Goal: Participate in discussion

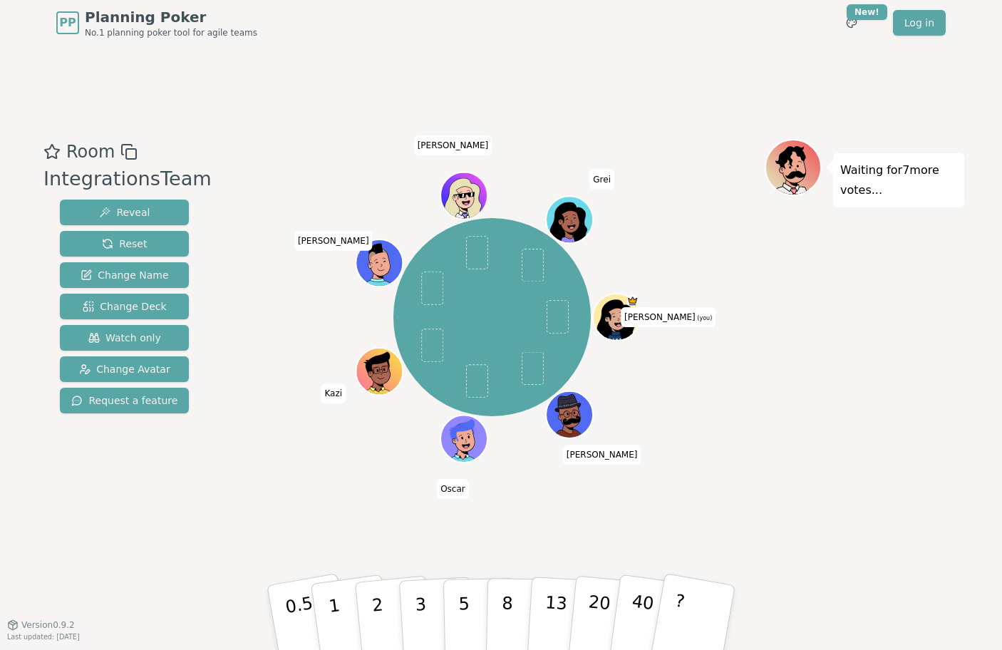
click at [306, 113] on div "Room IntegrationsTeam Reveal Reset Change Name Change Deck Watch only Change Av…" at bounding box center [501, 335] width 927 height 579
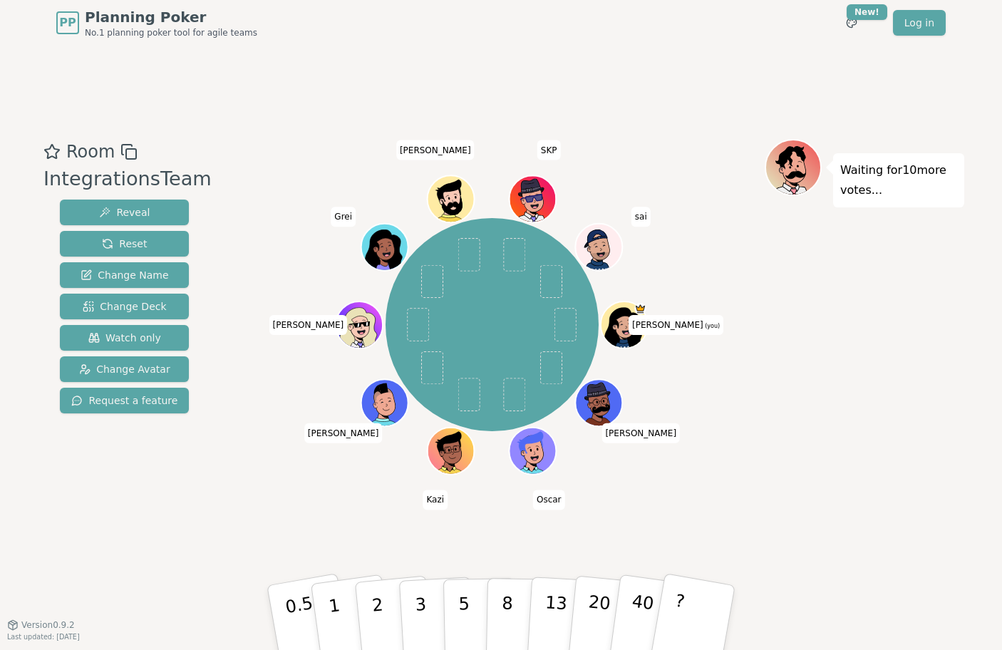
click at [212, 578] on div "Room IntegrationsTeam Reveal Reset Change Name Change Deck Watch only Change Av…" at bounding box center [501, 335] width 927 height 579
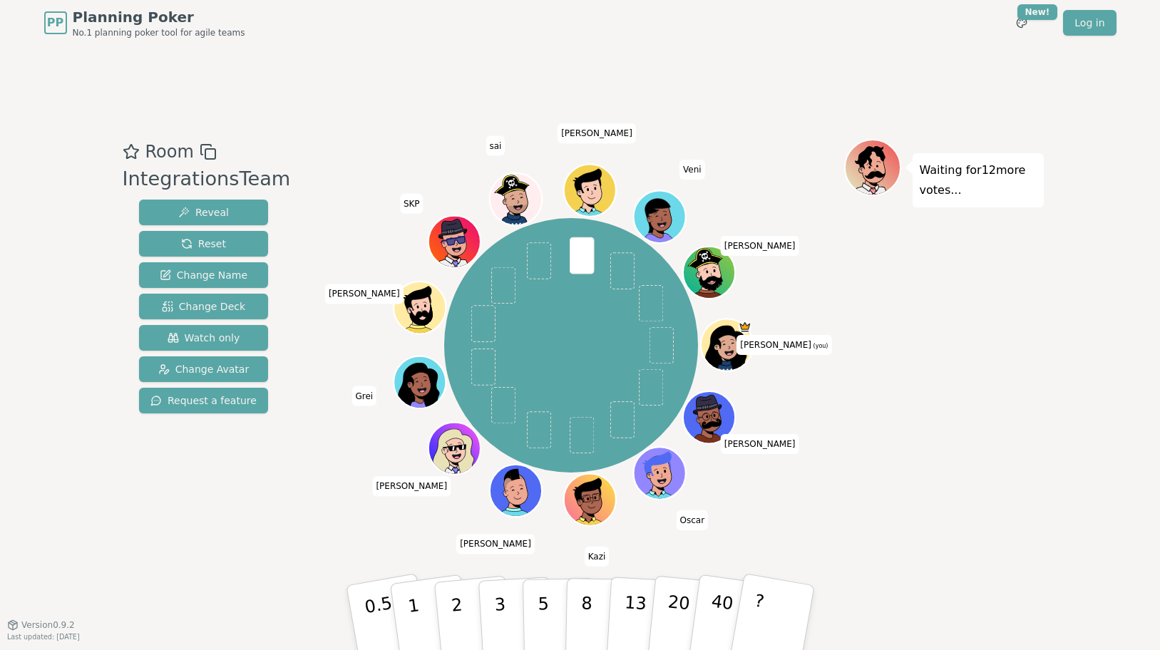
click at [361, 169] on div "[PERSON_NAME] (you) [PERSON_NAME] [PERSON_NAME] [PERSON_NAME] SKP sai [PERSON_N…" at bounding box center [571, 345] width 545 height 361
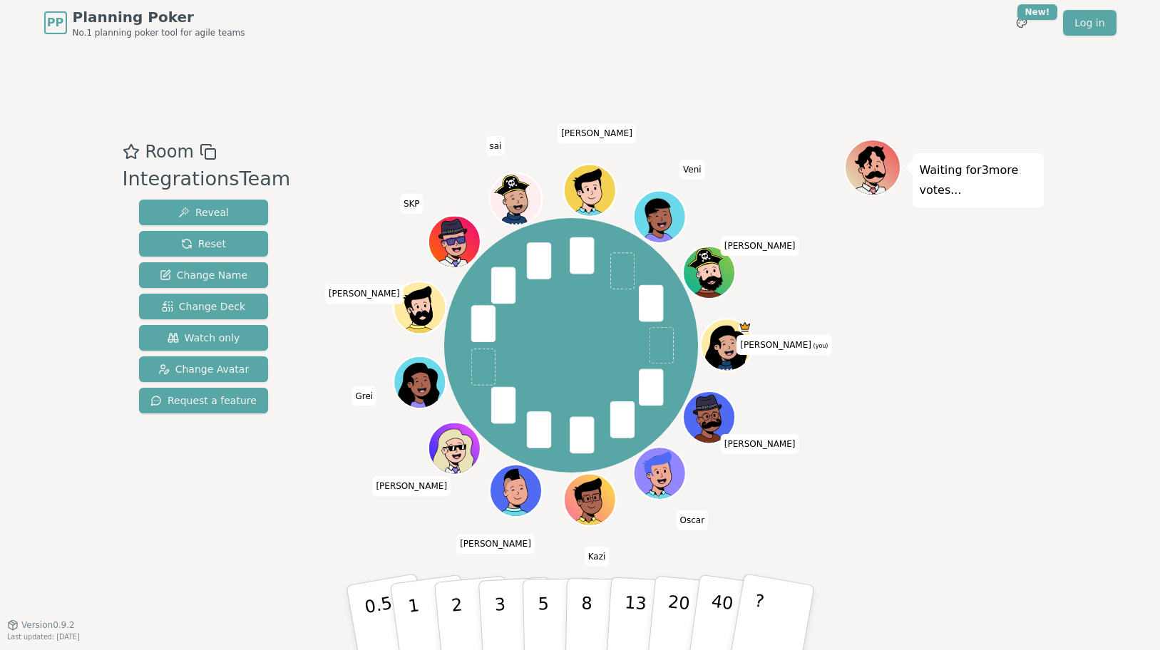
click at [361, 169] on div "[PERSON_NAME] (you) [PERSON_NAME] [PERSON_NAME] [PERSON_NAME] SKP sai [PERSON_N…" at bounding box center [571, 345] width 545 height 361
click at [366, 152] on div at bounding box center [571, 152] width 545 height 26
click at [194, 332] on span "Watch only" at bounding box center [204, 338] width 73 height 14
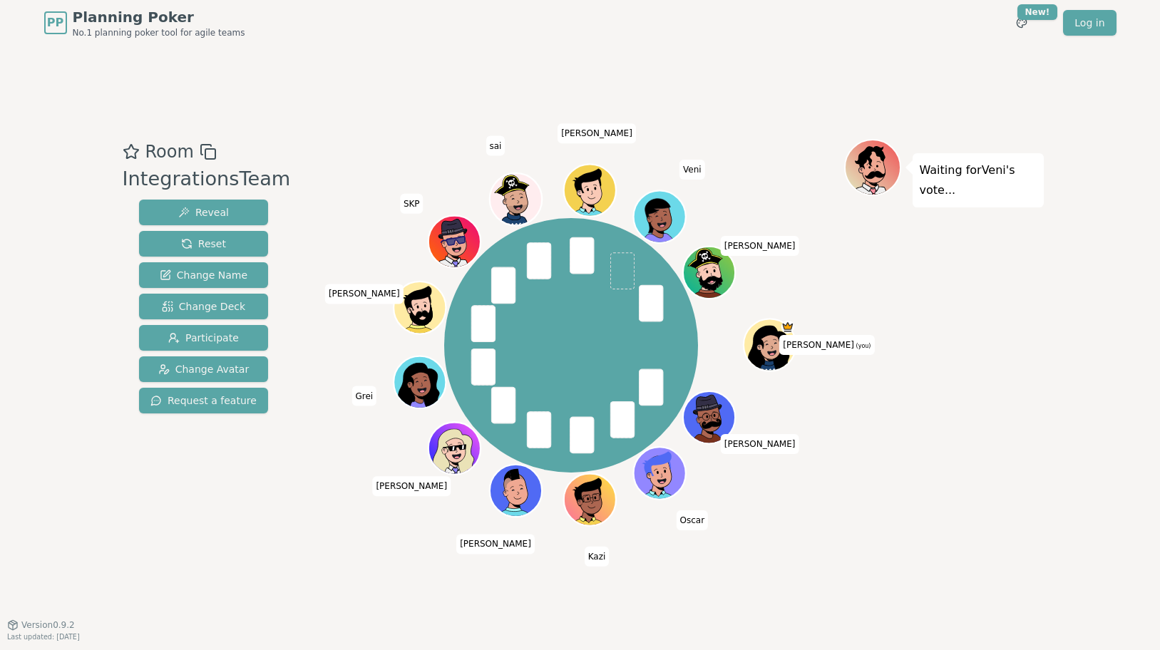
click at [272, 607] on div "Room IntegrationsTeam Reveal Reset Change Name Change Deck Participate Change A…" at bounding box center [580, 335] width 927 height 579
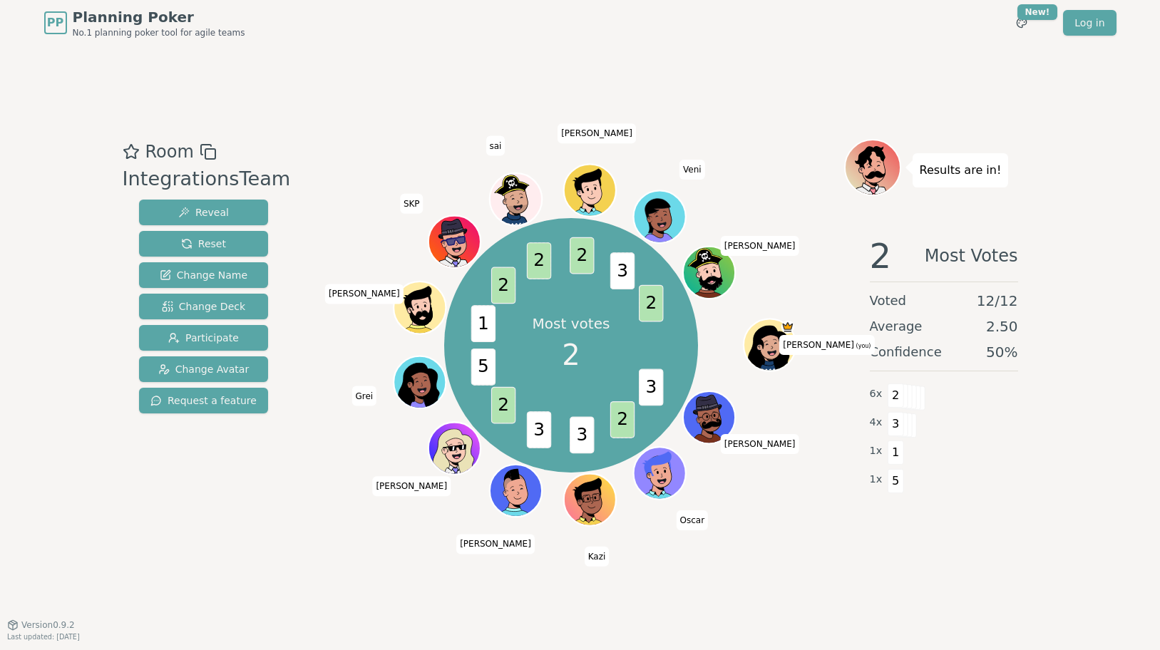
click at [426, 133] on div "Room IntegrationsTeam Reveal Reset Change Name Change Deck Participate Change A…" at bounding box center [580, 335] width 927 height 579
click at [411, 113] on div "Room IntegrationsTeam Reveal Reset Change Name Change Deck Participate Change A…" at bounding box center [580, 335] width 927 height 579
click at [197, 247] on span "Reset" at bounding box center [203, 244] width 45 height 14
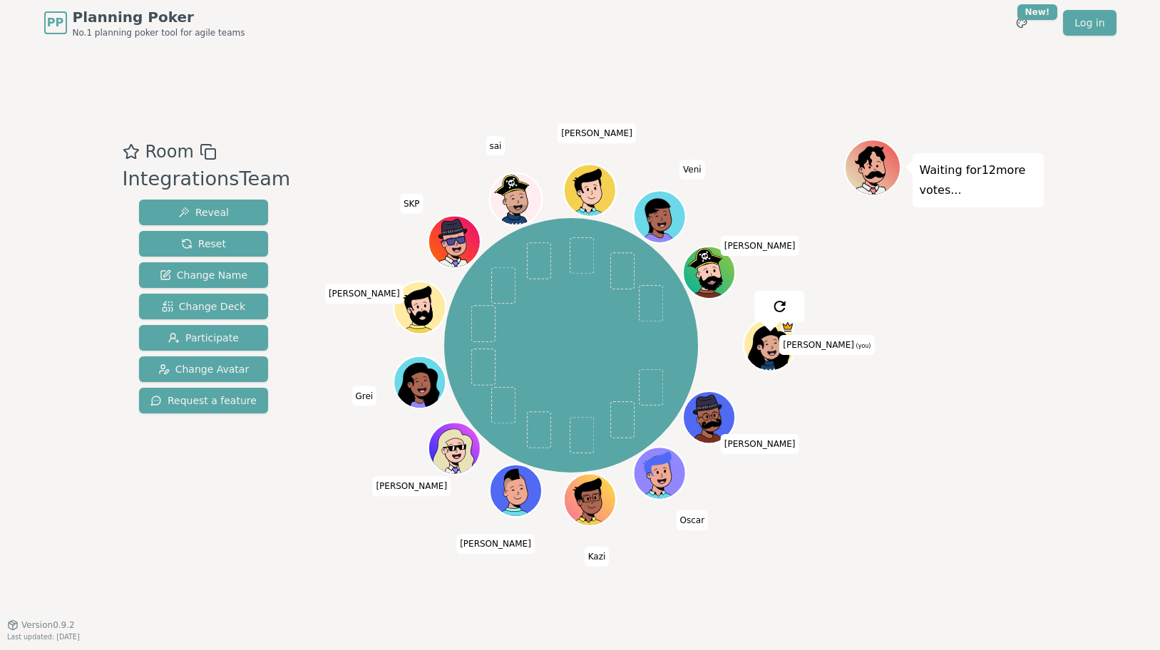
click at [462, 110] on div "Room IntegrationsTeam Reveal Reset Change Name Change Deck Participate Change A…" at bounding box center [580, 335] width 927 height 579
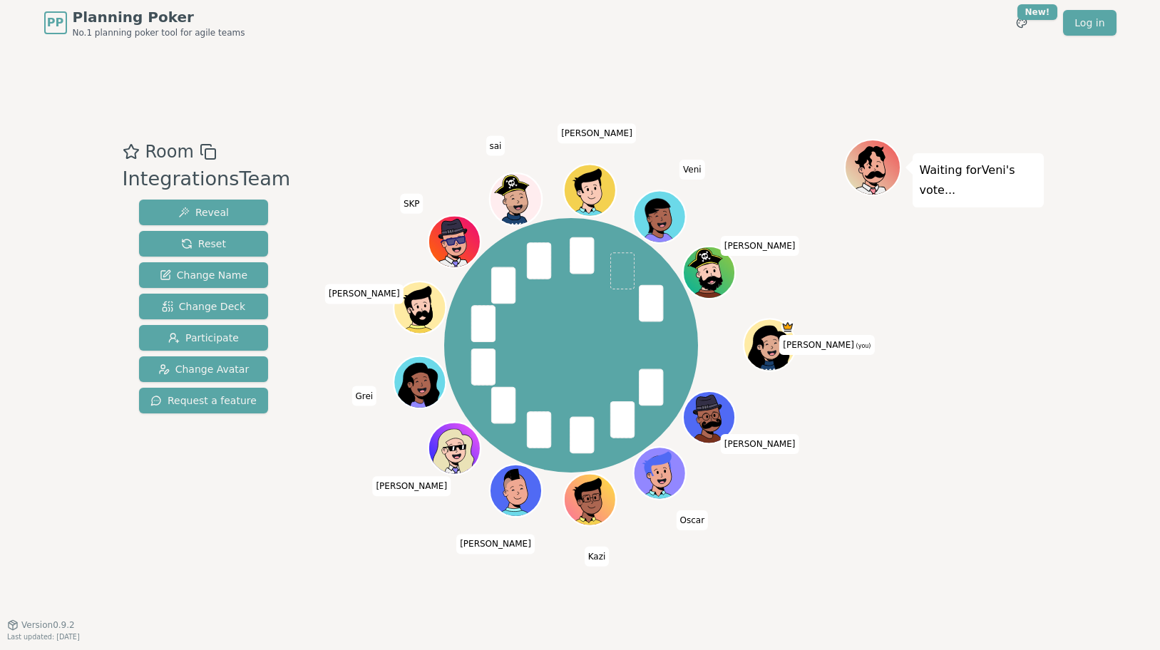
click at [345, 568] on div "Room IntegrationsTeam Reveal Reset Change Name Change Deck Participate Change A…" at bounding box center [580, 335] width 927 height 579
click at [224, 207] on button "Reveal" at bounding box center [203, 213] width 129 height 26
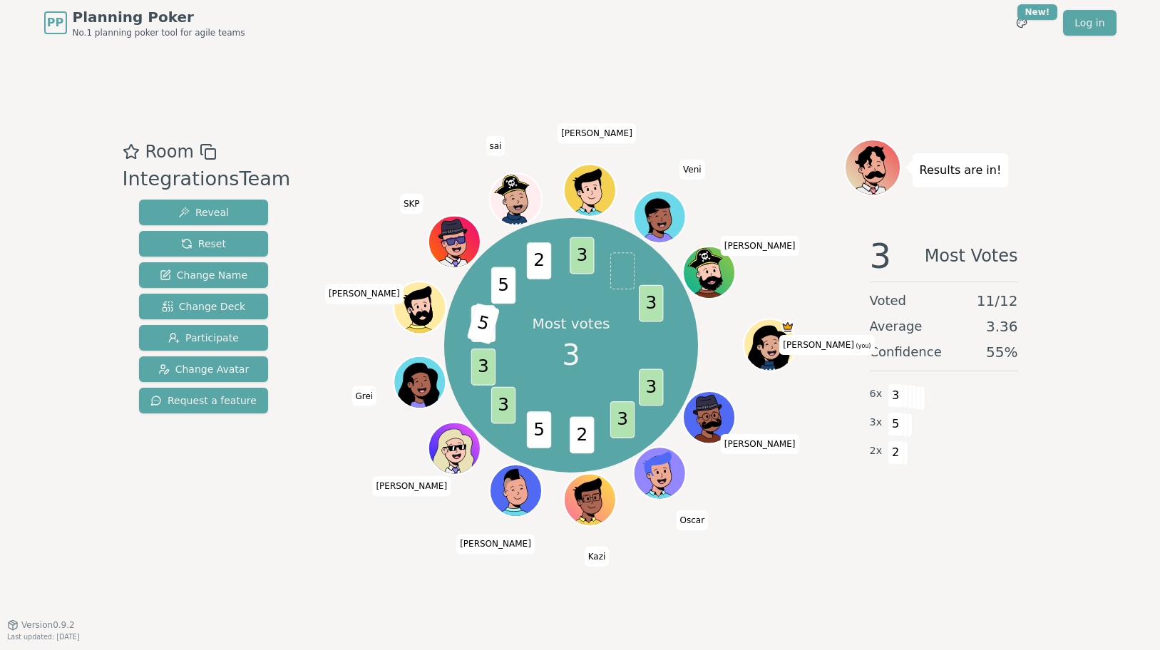
click at [563, 88] on div "Room IntegrationsTeam Reveal Reset Change Name Change Deck Participate Change A…" at bounding box center [580, 335] width 927 height 579
